Goal: Information Seeking & Learning: Find specific fact

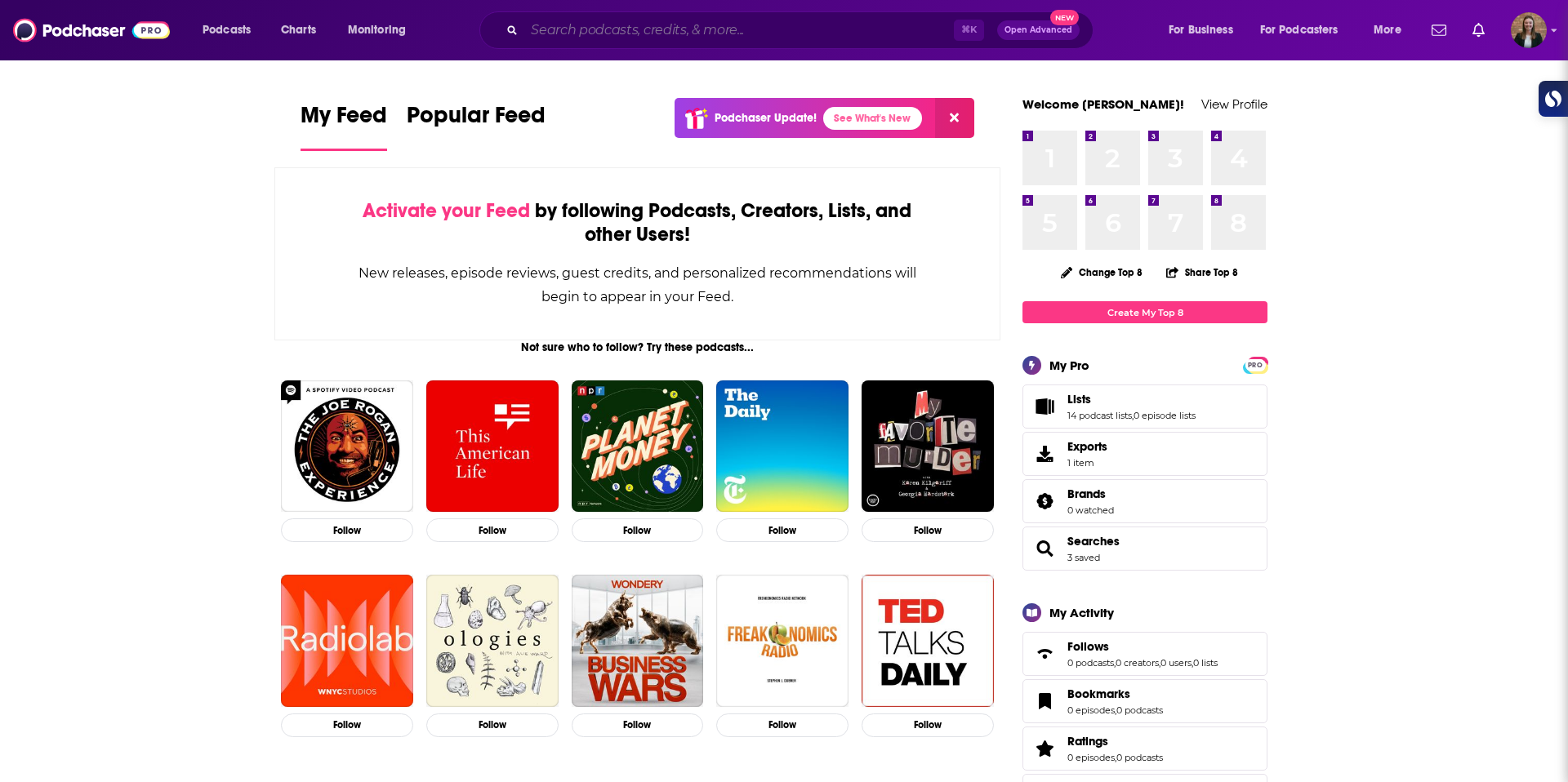
click at [601, 34] on input "Search podcasts, credits, & more..." at bounding box center [739, 30] width 429 height 26
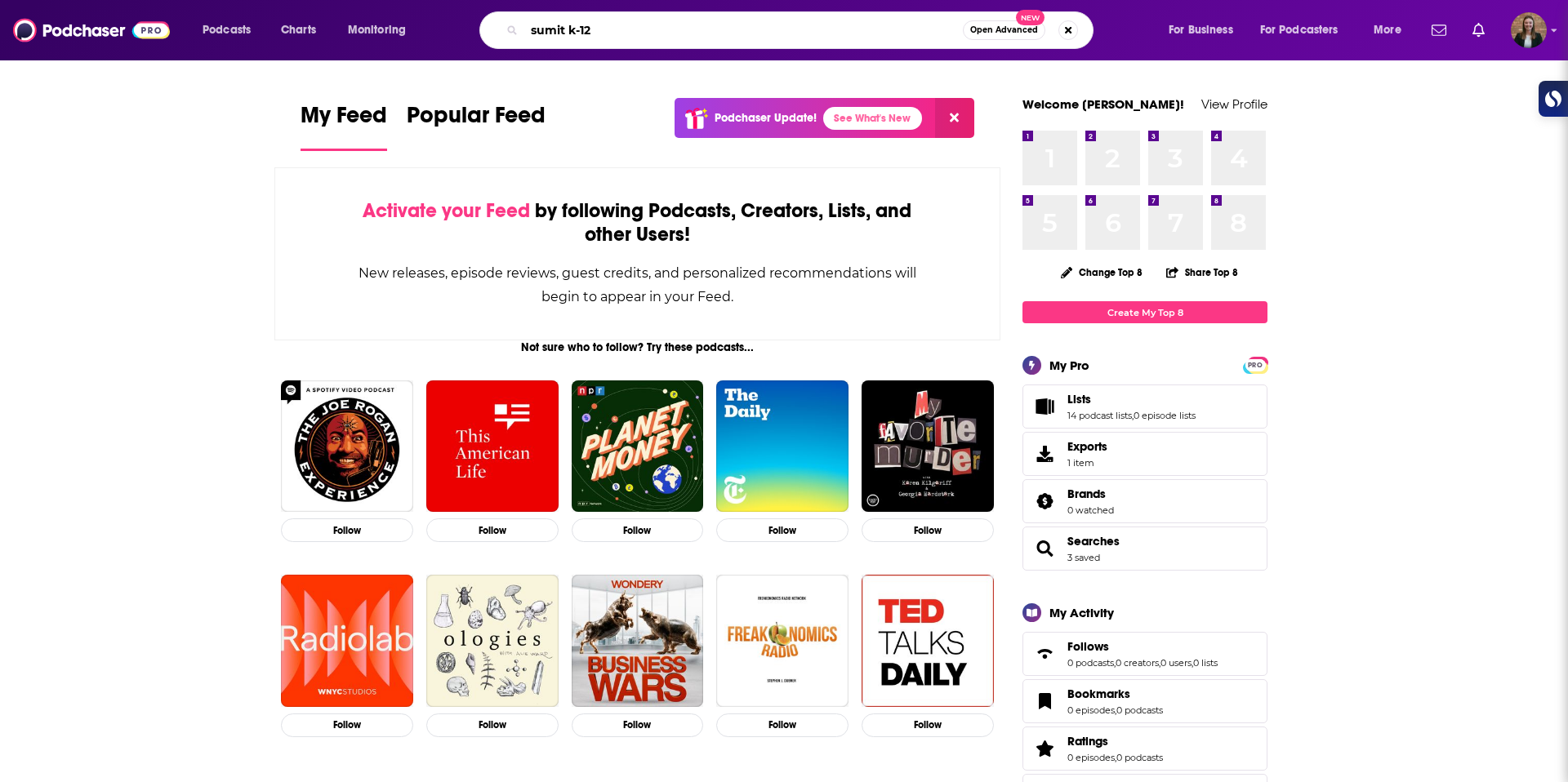
type input "sumit k-12"
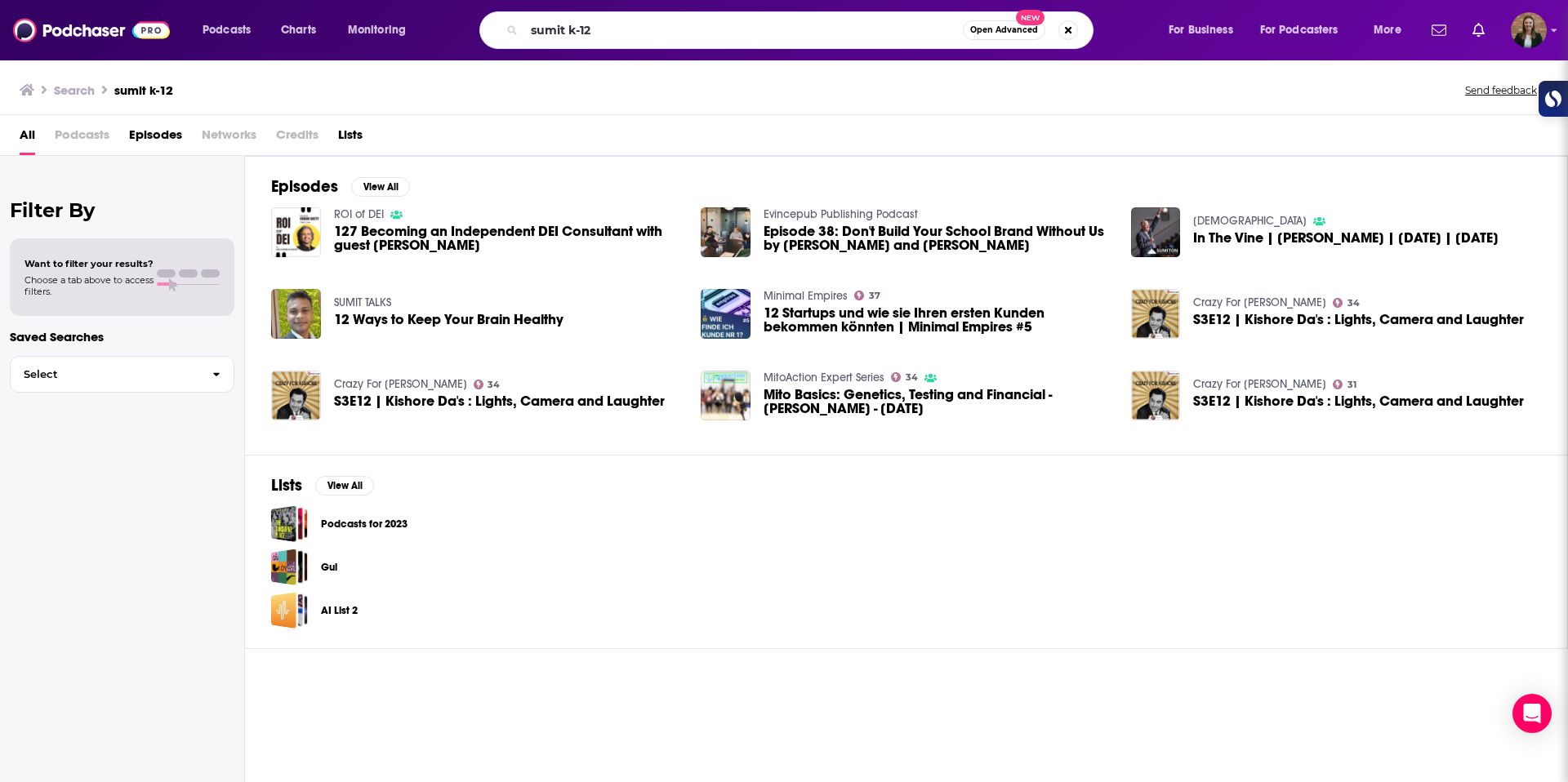
click at [417, 107] on div "Search sumit k-12 Send feedback" at bounding box center [784, 86] width 1568 height 56
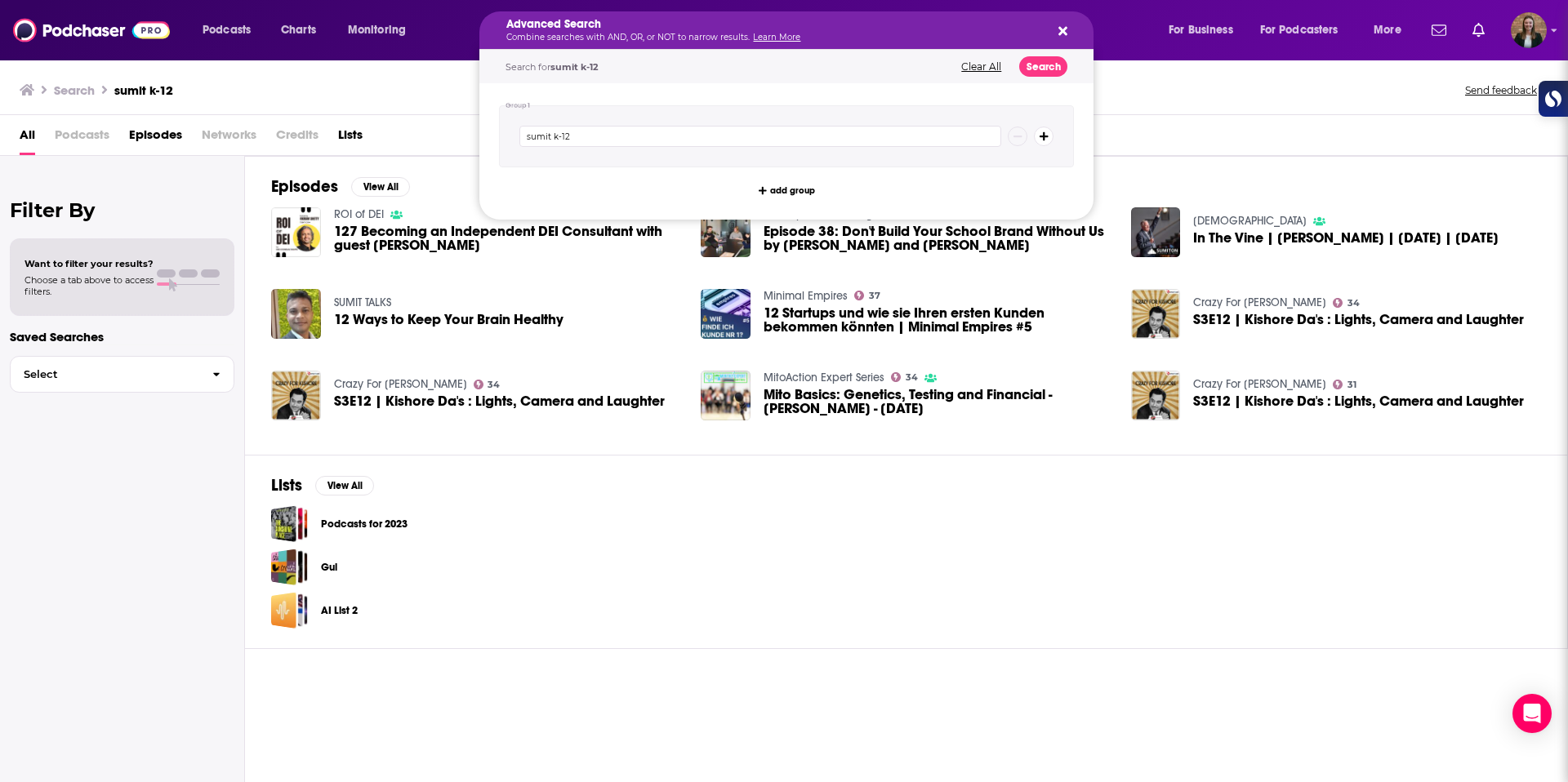
drag, startPoint x: 423, startPoint y: 95, endPoint x: 657, endPoint y: 73, distance: 235.0
click at [424, 95] on div "Search sumit k-12 Send feedback" at bounding box center [780, 89] width 1522 height 23
click at [1068, 39] on div "Advanced Search Combine searches with AND, OR, or NOT to narrow results. Learn …" at bounding box center [786, 30] width 614 height 38
click at [1065, 32] on icon "Search podcasts, credits, & more..." at bounding box center [1063, 31] width 9 height 9
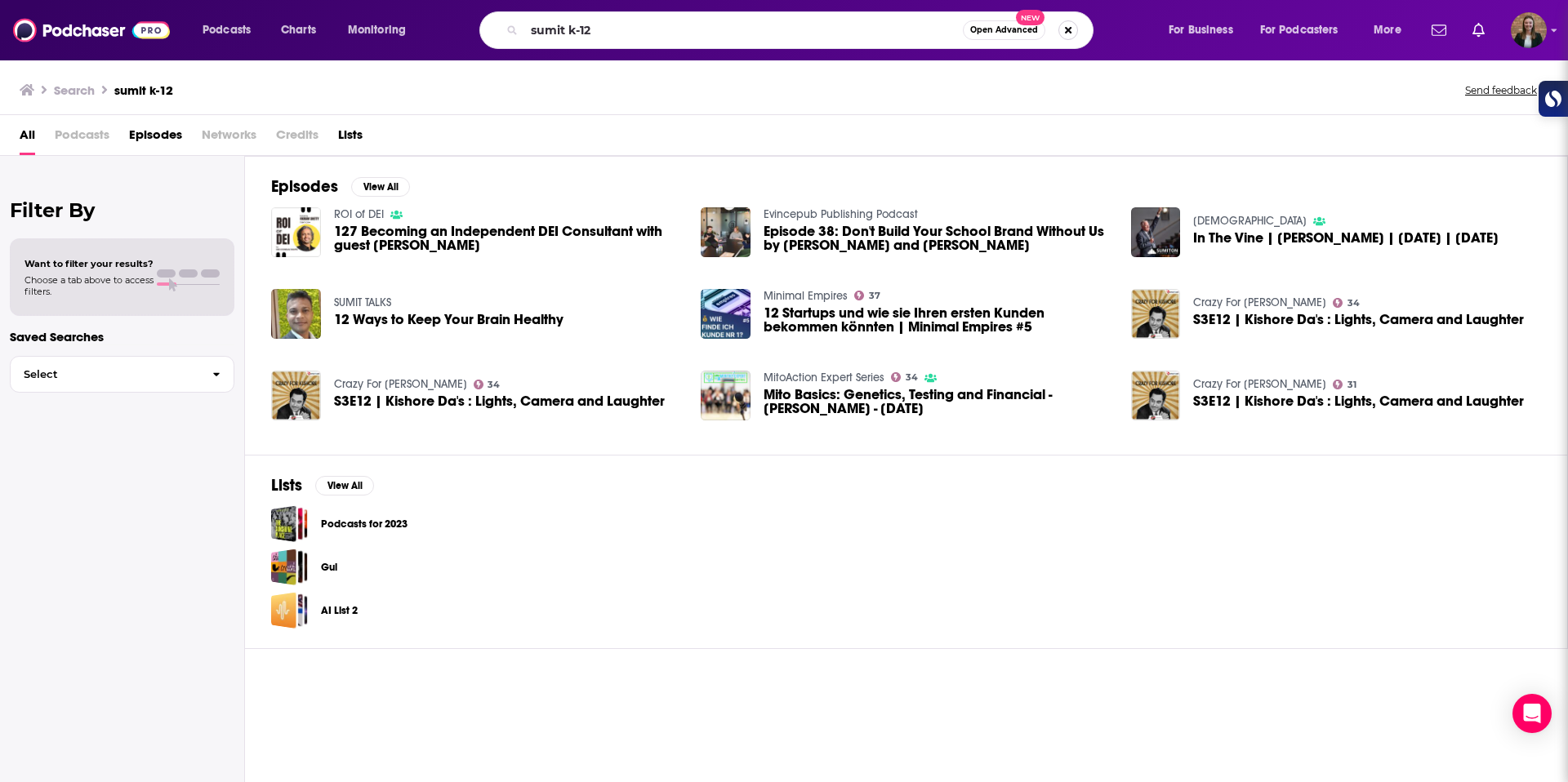
click at [1072, 32] on button "Search podcasts, credits, & more..." at bounding box center [1068, 29] width 19 height 19
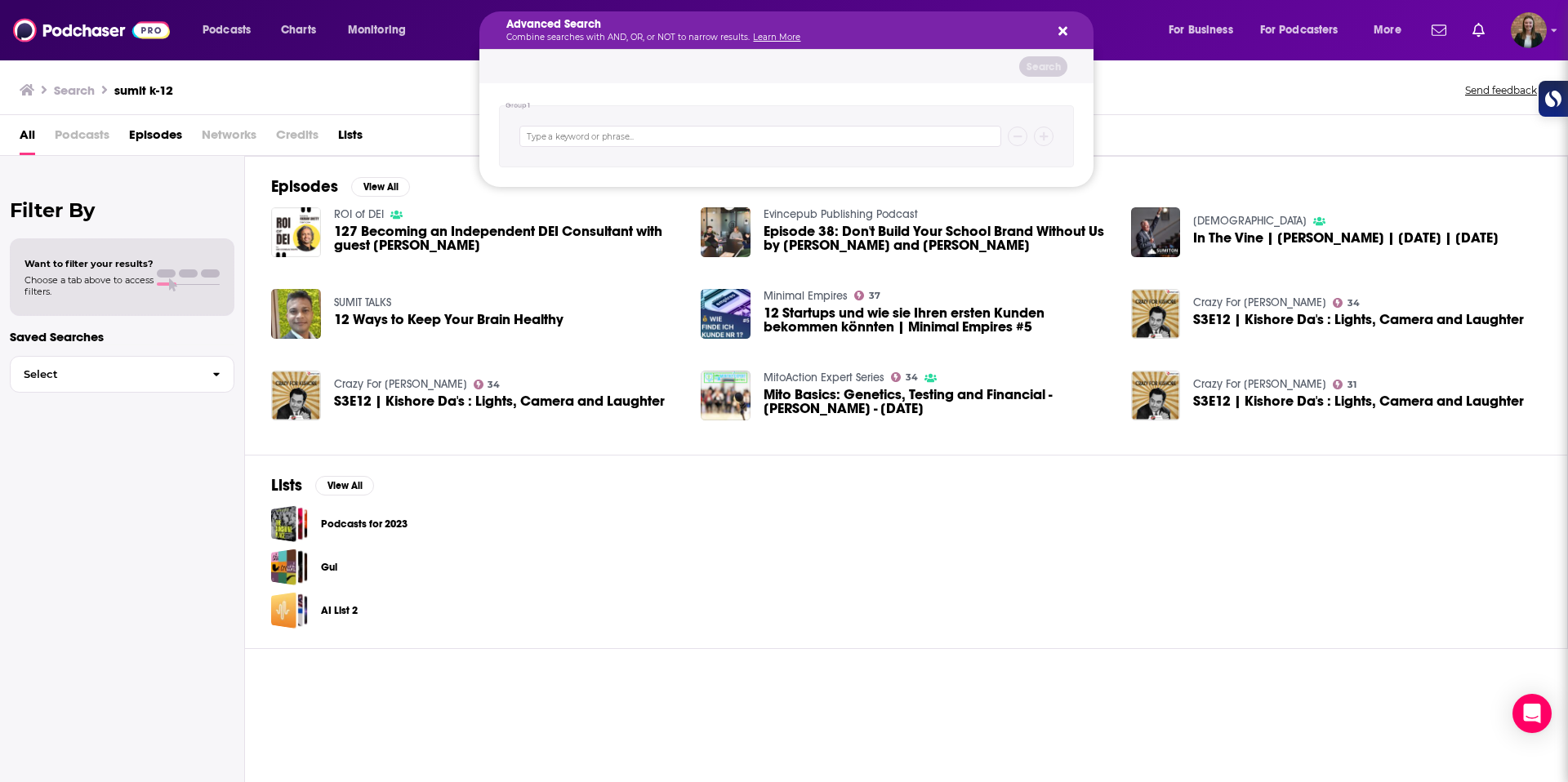
click at [306, 75] on div "Search sumit k-12 Send feedback" at bounding box center [784, 86] width 1568 height 56
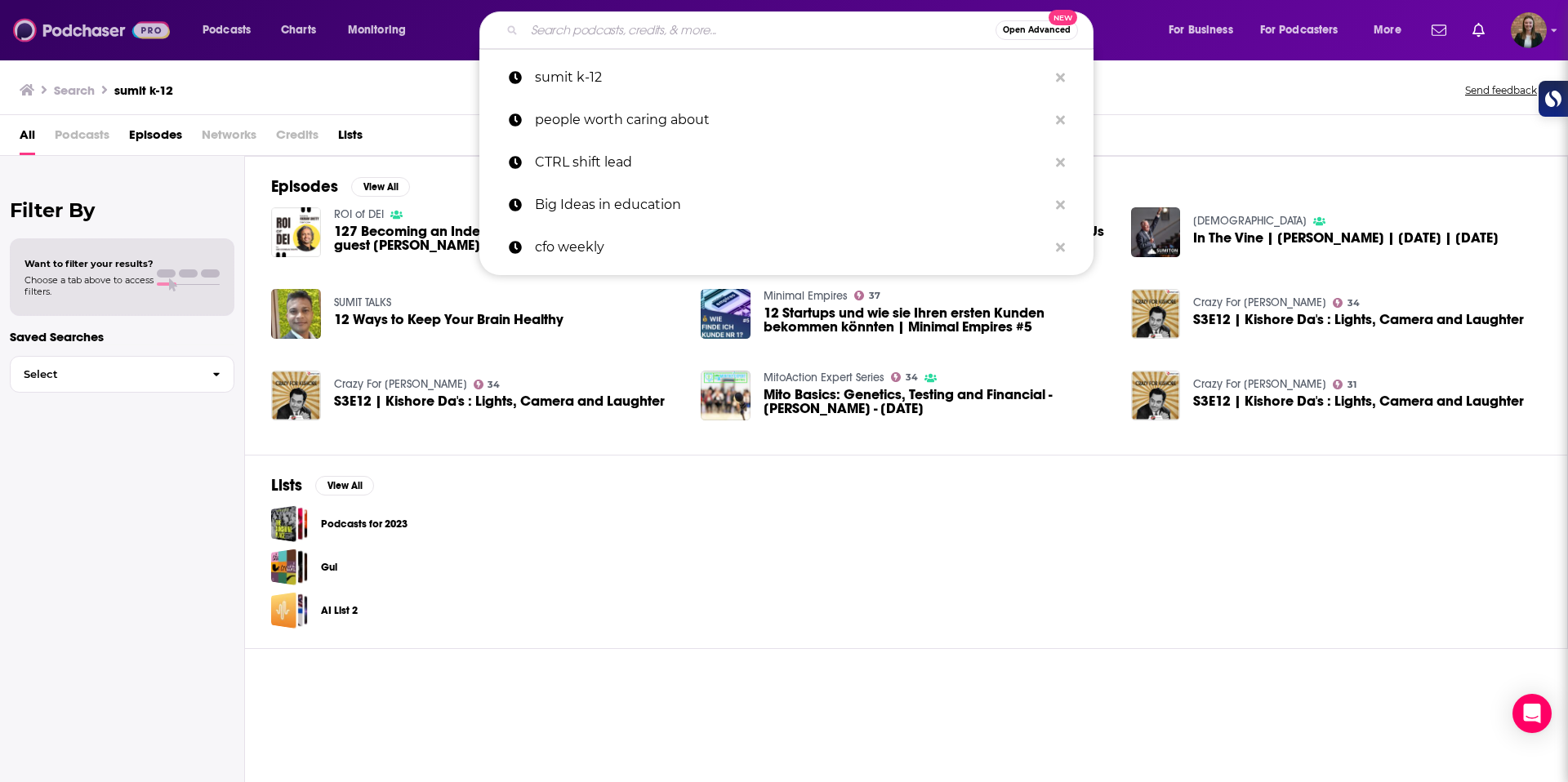
click at [58, 24] on img at bounding box center [92, 30] width 157 height 31
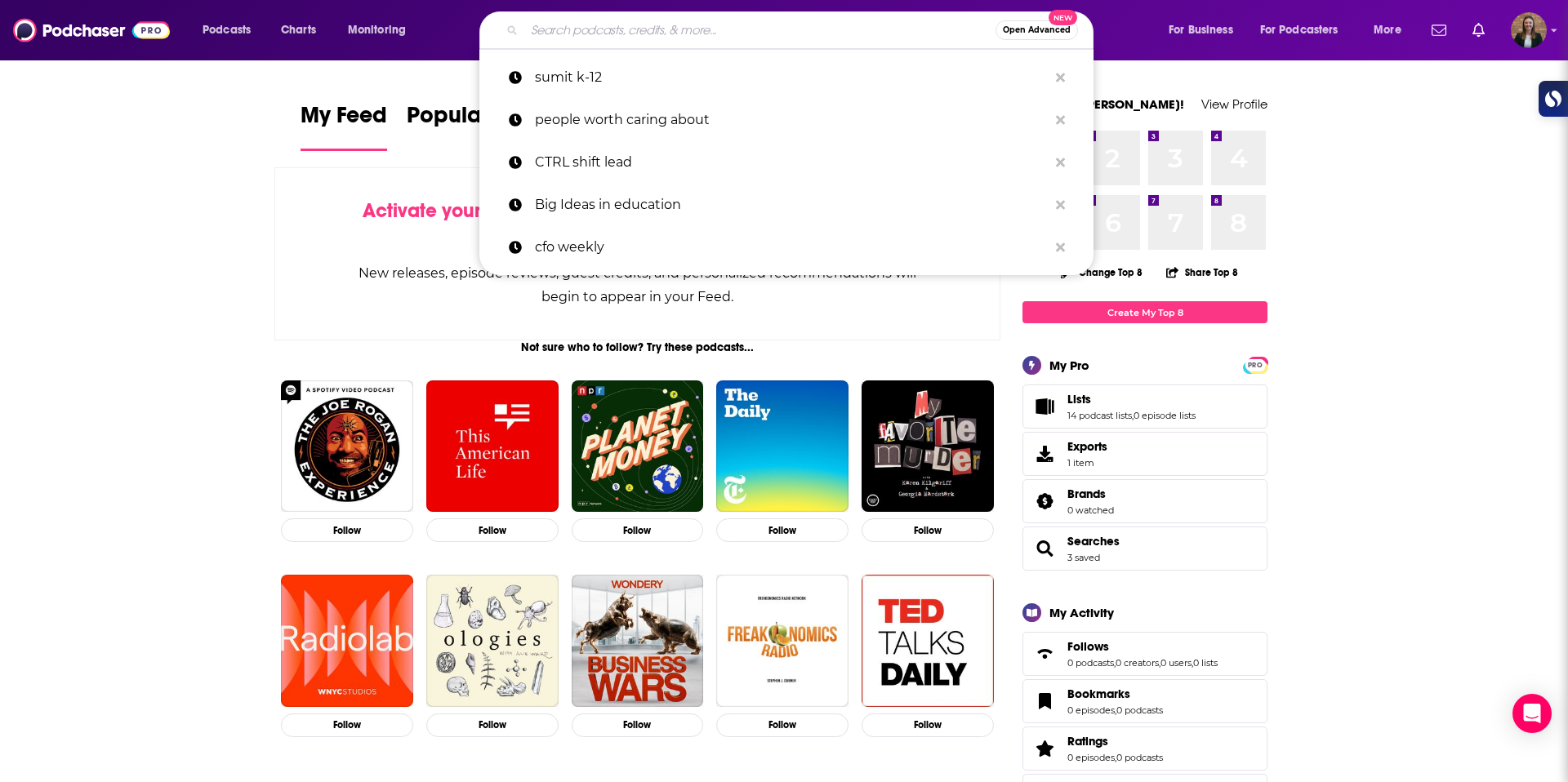
click at [569, 32] on input "Search podcasts, credits, & more..." at bounding box center [760, 30] width 471 height 26
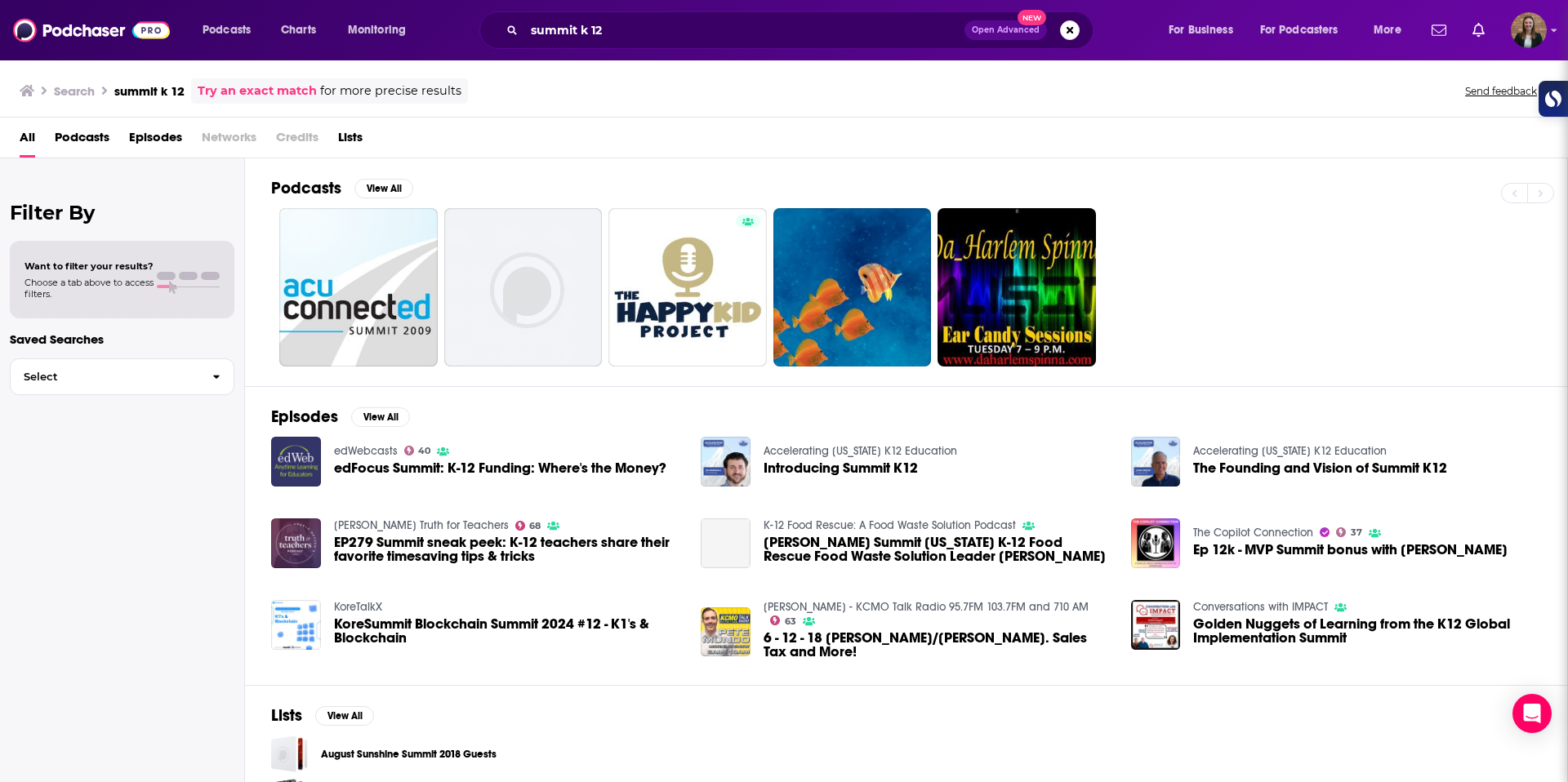
click at [68, 134] on span "Podcasts" at bounding box center [83, 141] width 55 height 33
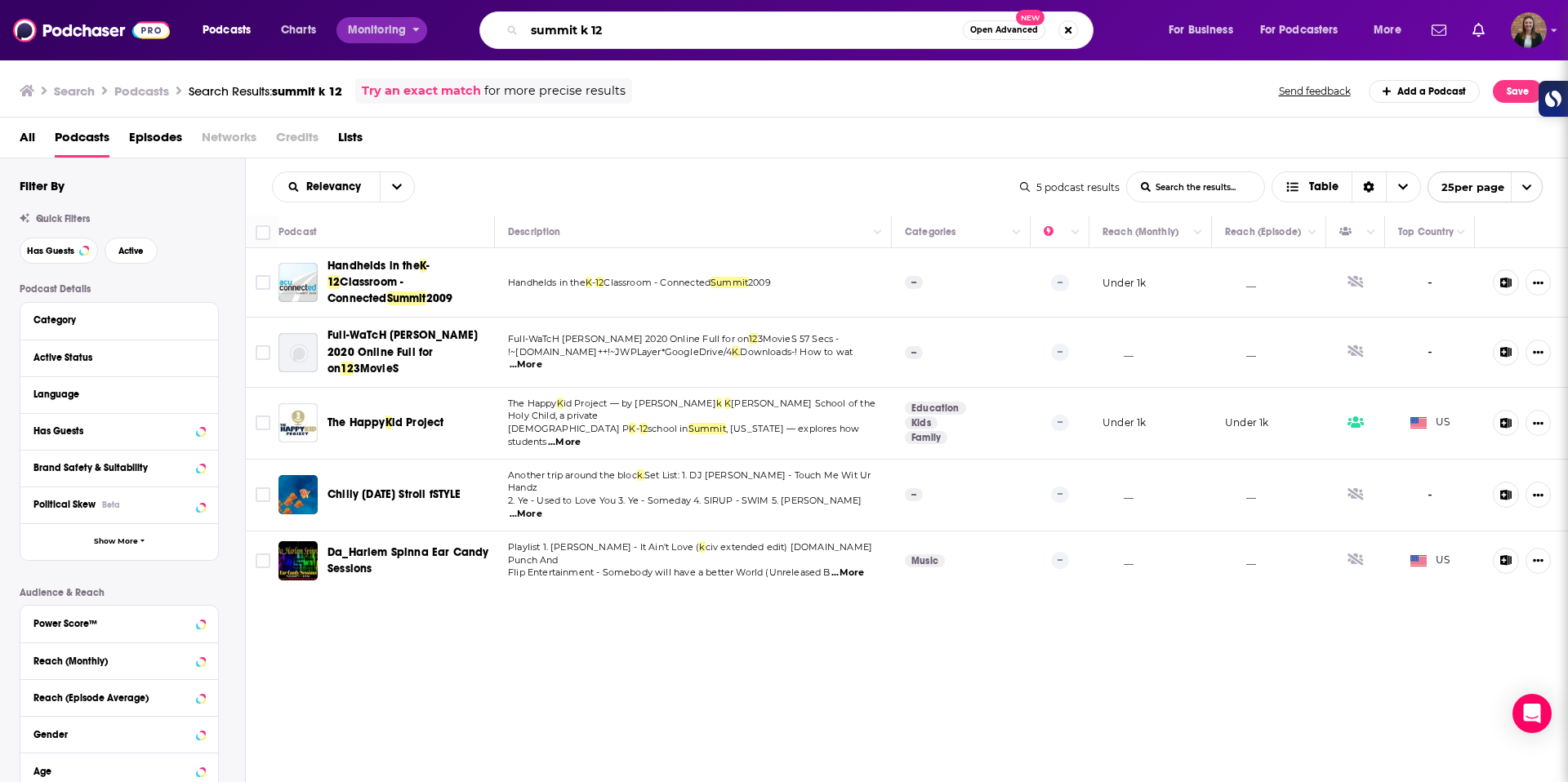
drag, startPoint x: 663, startPoint y: 29, endPoint x: 419, endPoint y: 23, distance: 244.1
click at [419, 23] on div "Podcasts Charts Monitoring summit k 12 Open Advanced New For Business For Podca…" at bounding box center [804, 30] width 1226 height 38
click at [579, 33] on input "summit k 12" at bounding box center [743, 30] width 438 height 26
click at [594, 29] on input "summit k 12" at bounding box center [743, 30] width 438 height 26
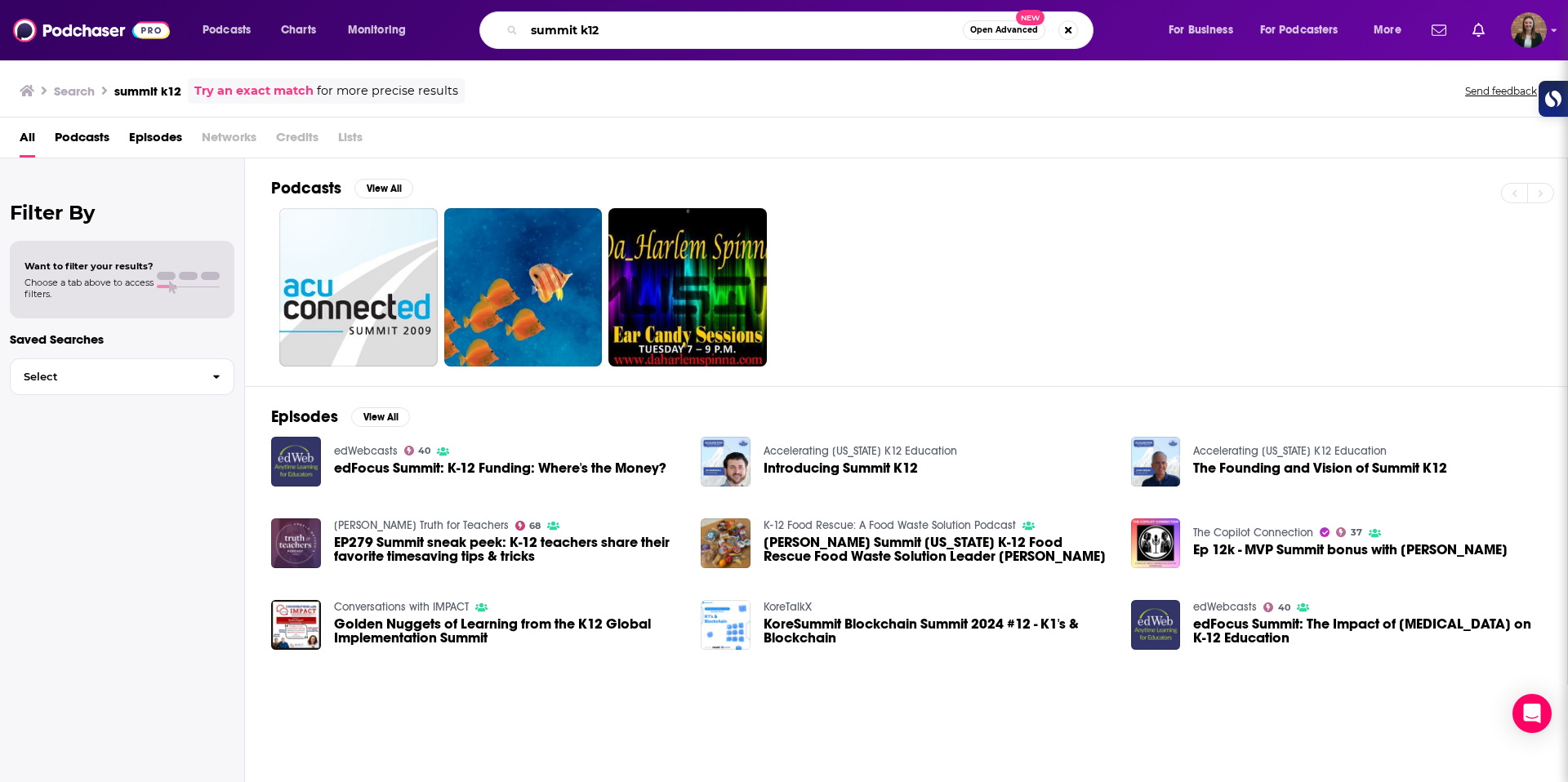
drag, startPoint x: 625, startPoint y: 29, endPoint x: 487, endPoint y: 18, distance: 138.4
click at [487, 18] on div "summit k12 Open Advanced New" at bounding box center [786, 30] width 614 height 38
type input "alas TV"
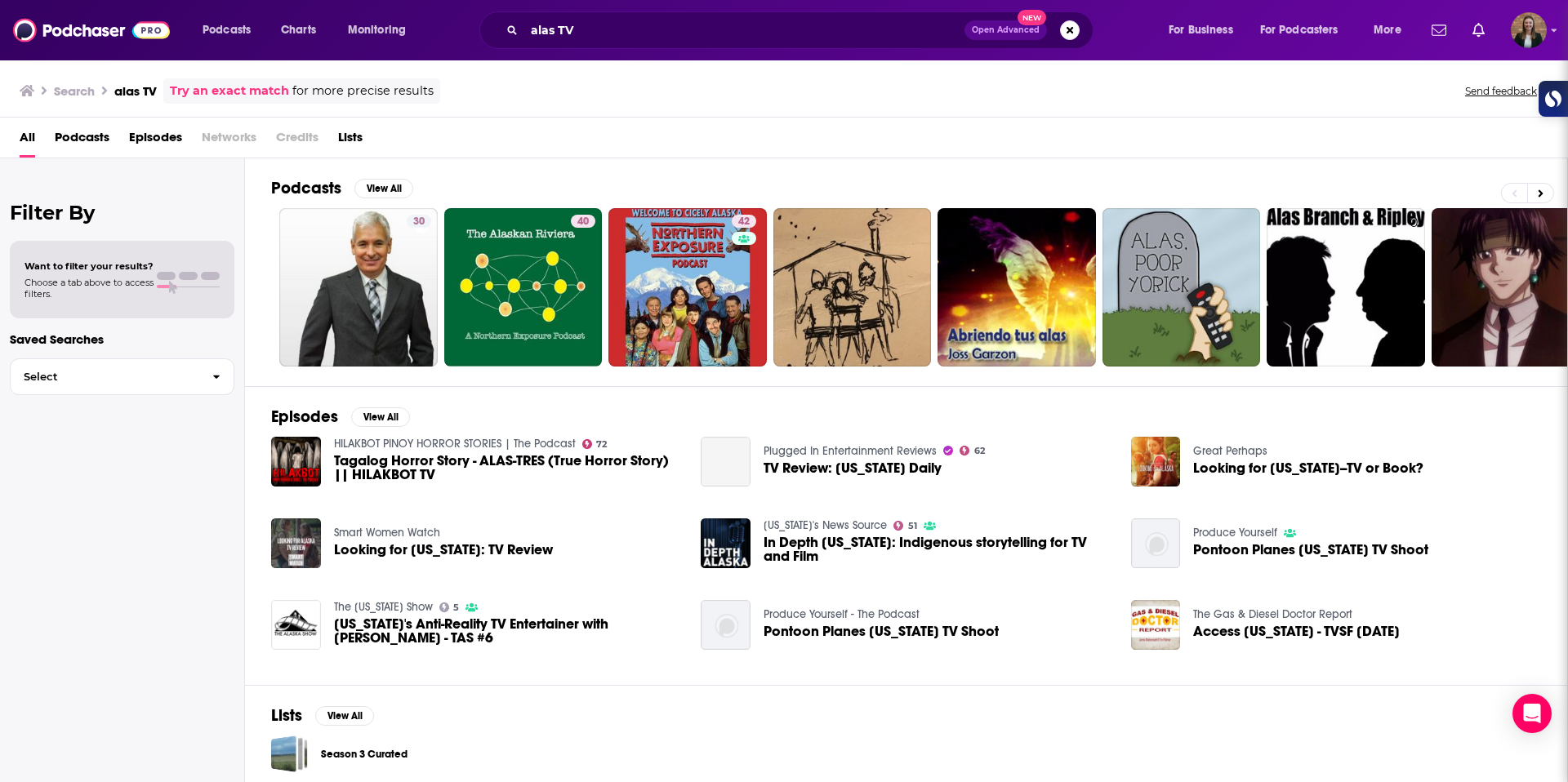
click at [105, 134] on span "Podcasts" at bounding box center [83, 141] width 55 height 33
